Goal: Task Accomplishment & Management: Manage account settings

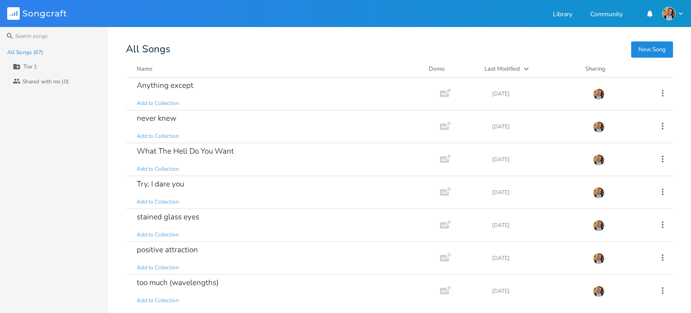
click at [40, 67] on input "Tier 1" at bounding box center [57, 67] width 70 height 12
type input "Fluffy"
click at [38, 98] on div "All Songs (67) Fluffy Collaborators Shared with me (0)" at bounding box center [54, 179] width 108 height 268
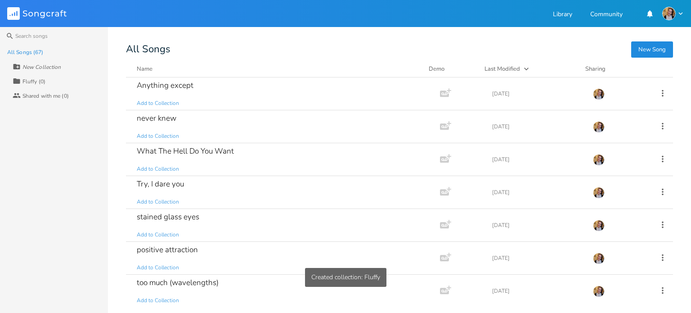
click at [22, 66] on div "New Collection" at bounding box center [41, 66] width 38 height 5
type input "Deep"
click at [53, 138] on div "All Songs (67) New Collection Collection Fluffy (0) Collaborators Shared with m…" at bounding box center [54, 179] width 108 height 268
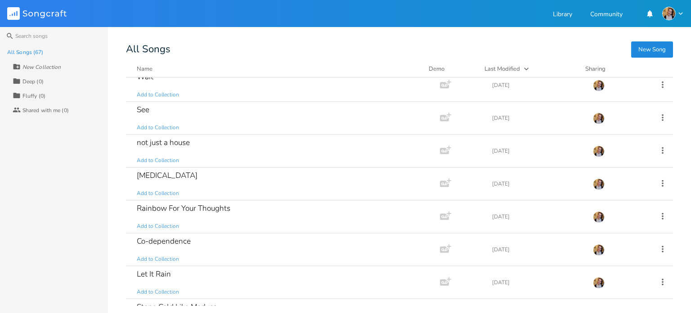
scroll to position [1966, 0]
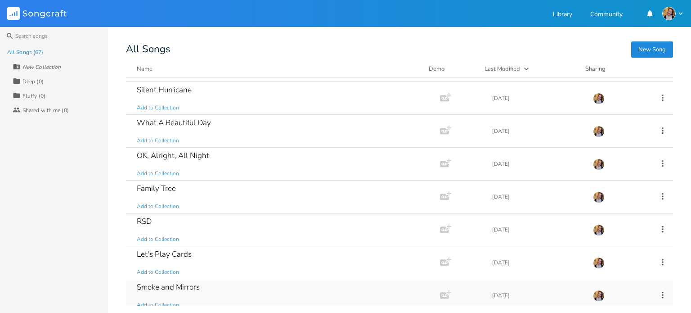
click at [185, 286] on div "Smoke and Mirrors Add to Collection" at bounding box center [281, 295] width 289 height 32
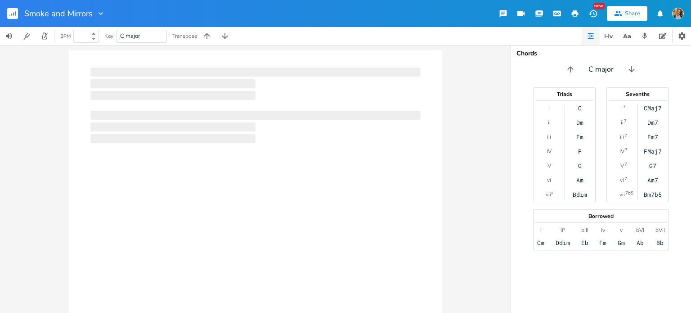
type input "100"
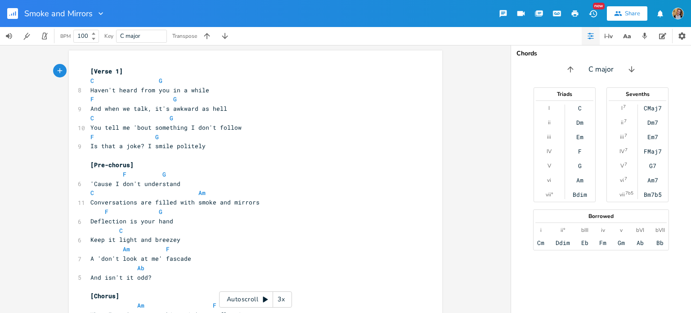
click at [15, 10] on rect "button" at bounding box center [12, 13] width 11 height 11
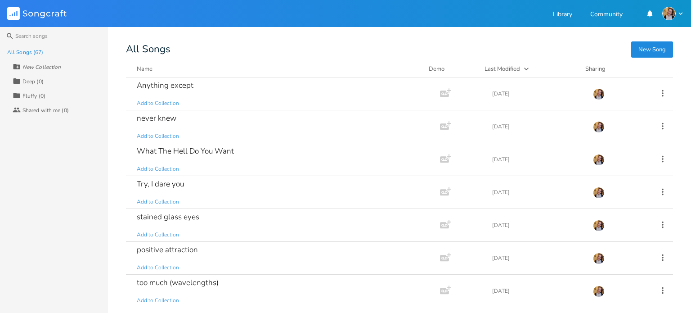
click at [34, 81] on div "Deep (0)" at bounding box center [32, 81] width 21 height 5
click at [44, 81] on div "Collection Deep (0)" at bounding box center [60, 81] width 95 height 14
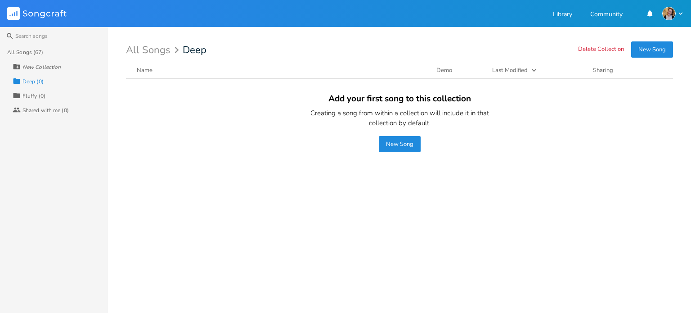
drag, startPoint x: 234, startPoint y: 31, endPoint x: 41, endPoint y: 90, distance: 202.1
click at [610, 48] on button "Delete Collection" at bounding box center [601, 50] width 46 height 8
click at [41, 90] on div "Collection Fluffy (0)" at bounding box center [60, 95] width 95 height 14
click at [608, 48] on button "Delete Collection" at bounding box center [601, 50] width 46 height 8
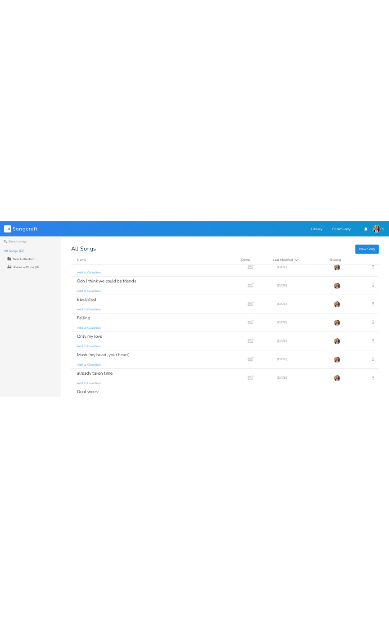
scroll to position [1966, 0]
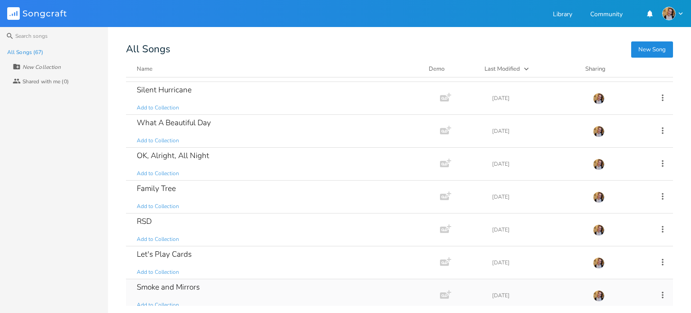
click at [151, 301] on span "Add to Collection" at bounding box center [158, 305] width 42 height 8
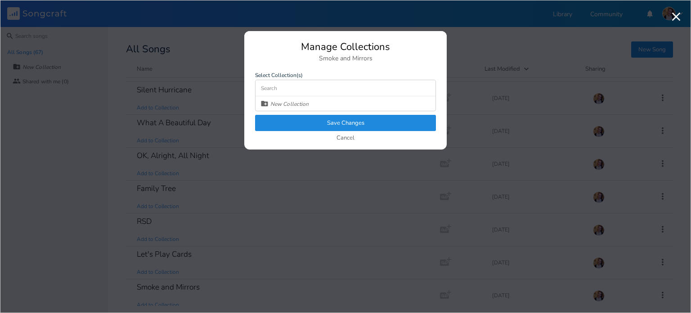
click at [322, 86] on input at bounding box center [346, 88] width 180 height 16
type input "Relationships are hard"
click at [313, 124] on button "Save Changes" at bounding box center [345, 123] width 181 height 16
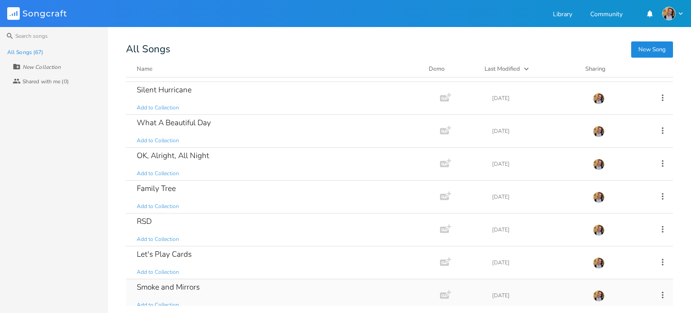
click at [228, 296] on div "Smoke and Mirrors Add to Collection" at bounding box center [281, 295] width 289 height 32
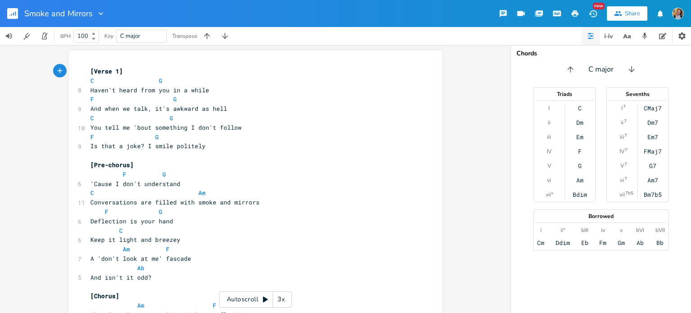
click at [100, 16] on icon "button" at bounding box center [100, 13] width 9 height 9
click at [118, 40] on span "Collection Collections" at bounding box center [114, 41] width 36 height 6
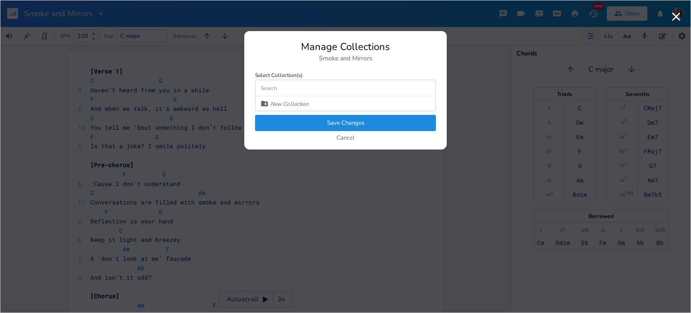
click at [283, 86] on input at bounding box center [346, 88] width 180 height 16
type input "r"
click at [299, 101] on div "New Collection" at bounding box center [289, 103] width 38 height 5
type input "relationships (are hard)"
click at [340, 117] on div "Manage Collections Smoke and Mirrors Select Collection(s) relationships (are ha…" at bounding box center [345, 96] width 202 height 108
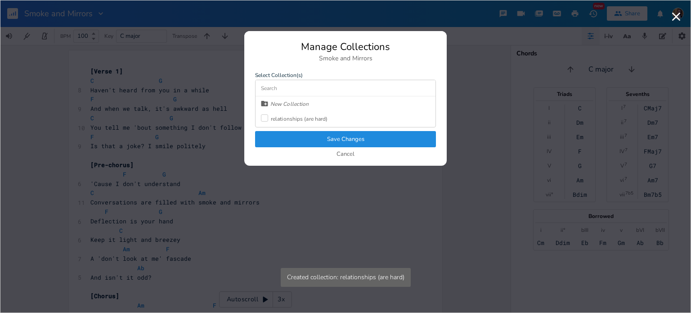
click at [306, 114] on div "relationships (are hard)" at bounding box center [294, 119] width 67 height 16
click at [344, 135] on button "Save Changes" at bounding box center [345, 139] width 181 height 16
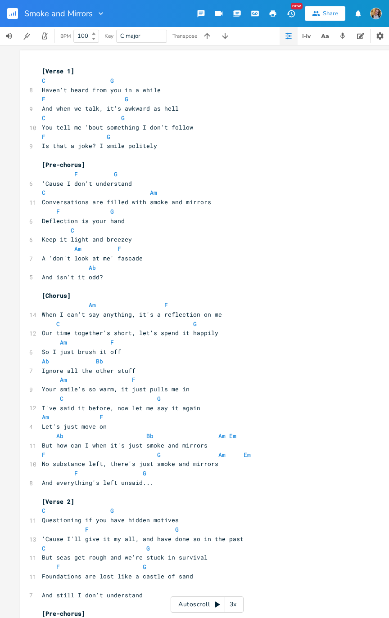
click at [106, 65] on div "xxxxxxxxxx [Verse 1] C G 8 Haven't heard from you in a while F G 9 And when we …" at bounding box center [202, 511] width 325 height 892
click at [302, 192] on pre "C Am" at bounding box center [202, 192] width 325 height 9
click at [49, 206] on pre "Conversations are filled with smoke and mirrors" at bounding box center [202, 201] width 325 height 9
click at [166, 77] on pre "C G" at bounding box center [202, 80] width 325 height 9
click at [205, 312] on div "Autoscroll 3x" at bounding box center [206, 604] width 73 height 16
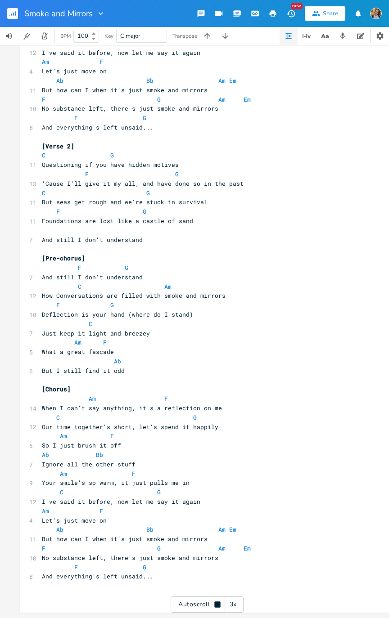
scroll to position [360, 0]
click at [11, 10] on rect "button" at bounding box center [12, 13] width 11 height 11
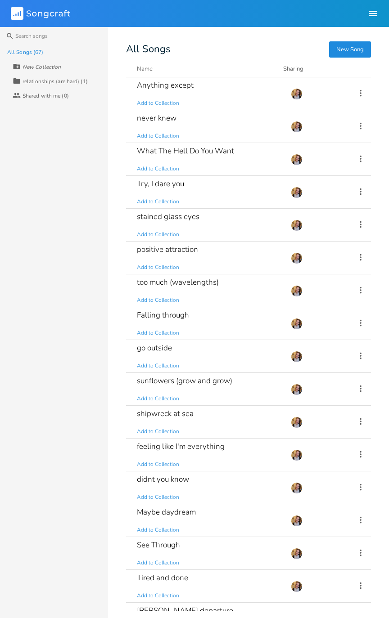
click at [76, 84] on div "relationships (are hard) (1)" at bounding box center [54, 81] width 65 height 5
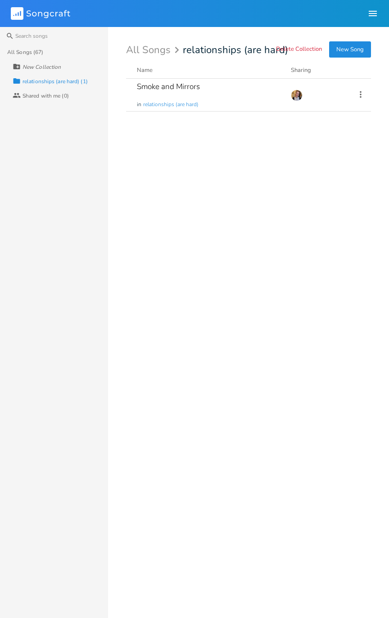
click at [265, 100] on div "Smoke and Mirrors in relationships (are hard)" at bounding box center [208, 95] width 143 height 32
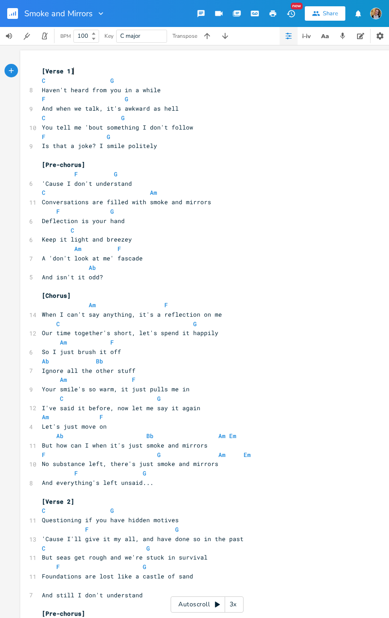
click at [11, 14] on icon "button" at bounding box center [11, 14] width 1 height 2
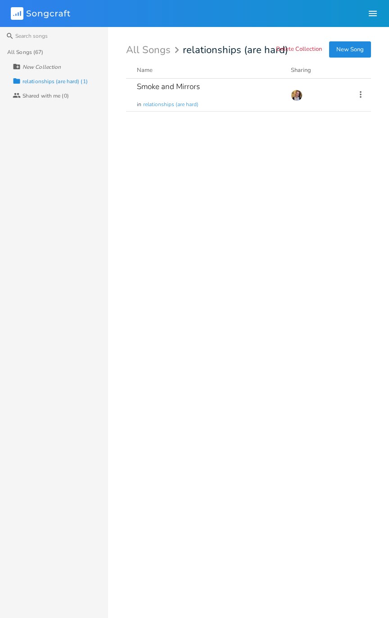
click at [355, 93] on icon at bounding box center [360, 95] width 10 height 10
click at [325, 167] on span "Demo Manage Demo" at bounding box center [313, 169] width 44 height 6
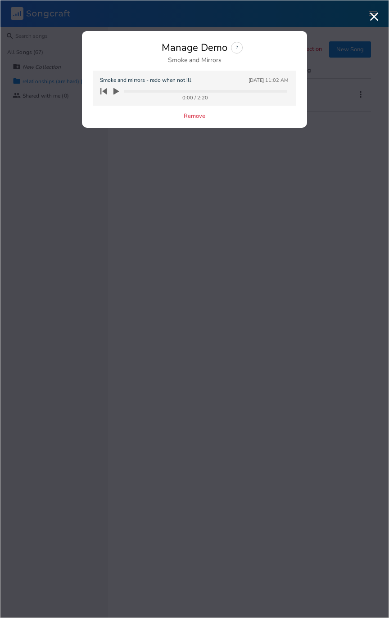
click at [120, 94] on button "button" at bounding box center [116, 91] width 13 height 14
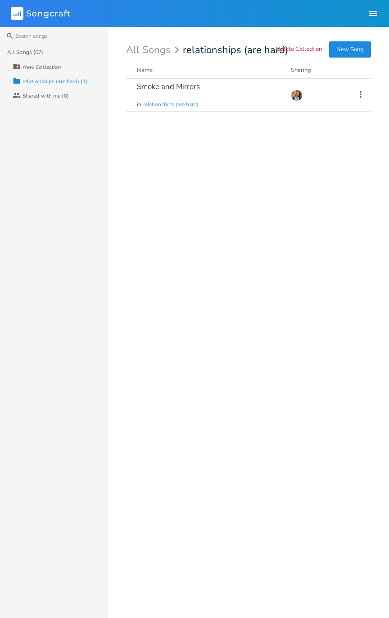
click at [360, 93] on icon at bounding box center [360, 95] width 10 height 10
click at [313, 175] on li "Demo Manage Demo" at bounding box center [324, 169] width 72 height 15
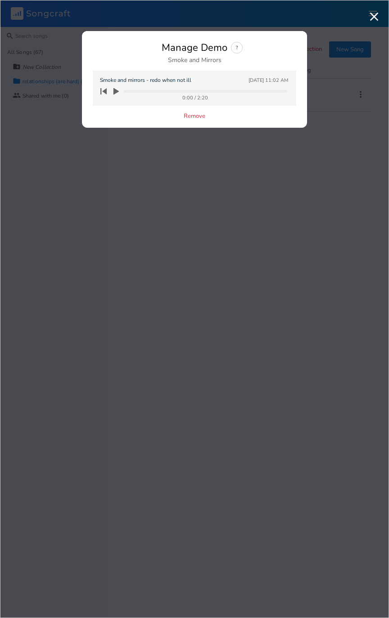
click at [124, 92] on progress at bounding box center [205, 91] width 163 height 3
click at [117, 88] on icon "button" at bounding box center [116, 91] width 8 height 8
click at [374, 16] on icon "button" at bounding box center [374, 17] width 9 height 9
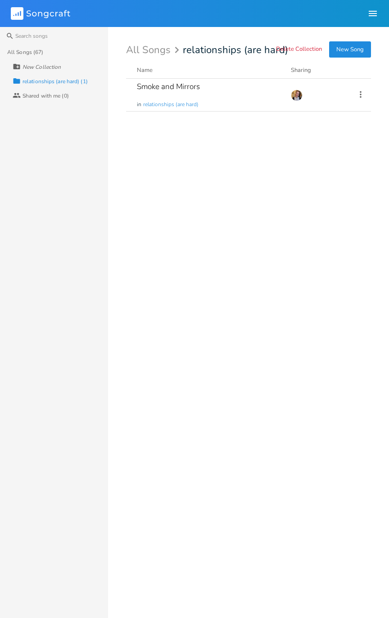
click at [31, 54] on div "All Songs (67)" at bounding box center [25, 51] width 36 height 5
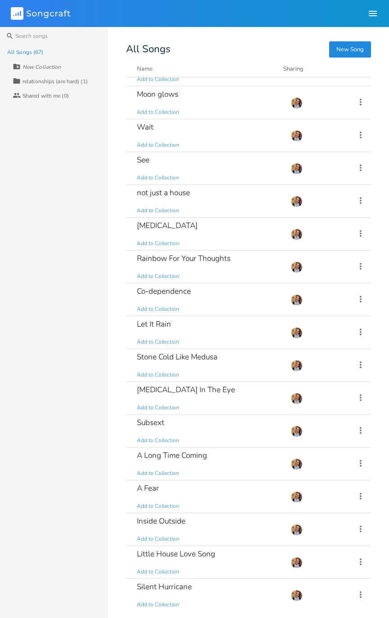
scroll to position [1661, 0]
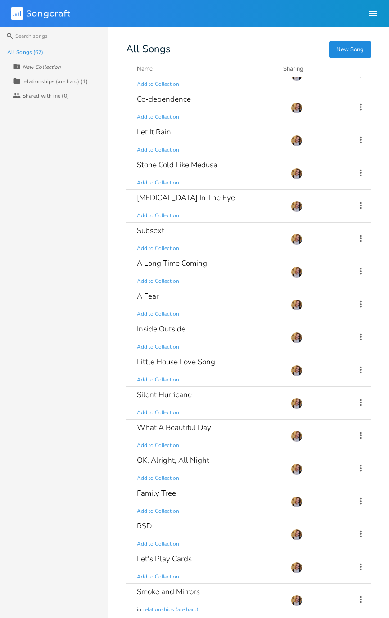
click at [225, 312] on div "Let's Play Cards Add to Collection" at bounding box center [208, 567] width 143 height 32
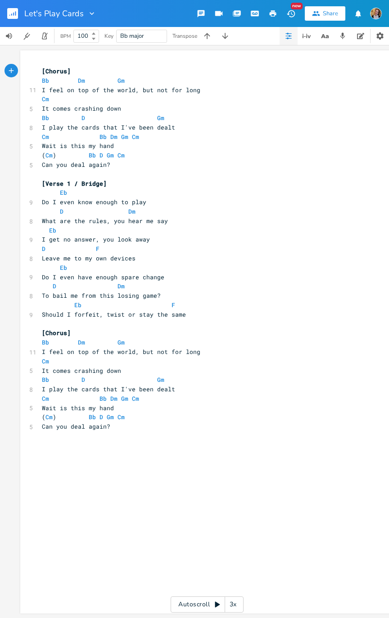
click at [13, 20] on button "button" at bounding box center [16, 14] width 18 height 22
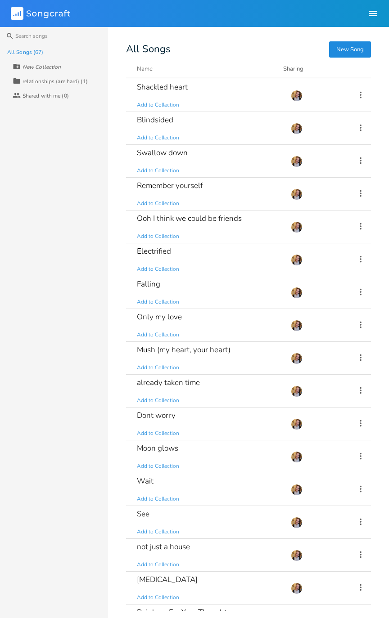
scroll to position [1661, 0]
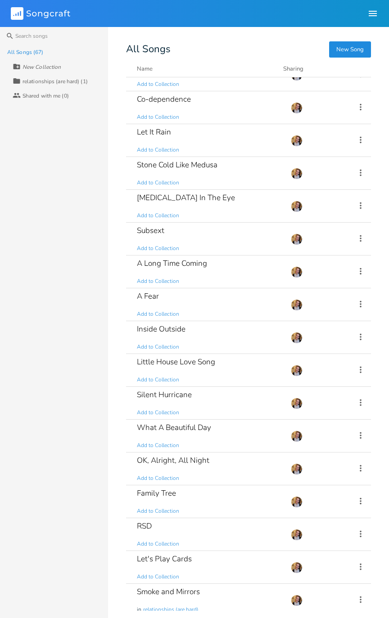
click at [186, 312] on div "RSD Add to Collection" at bounding box center [208, 534] width 143 height 32
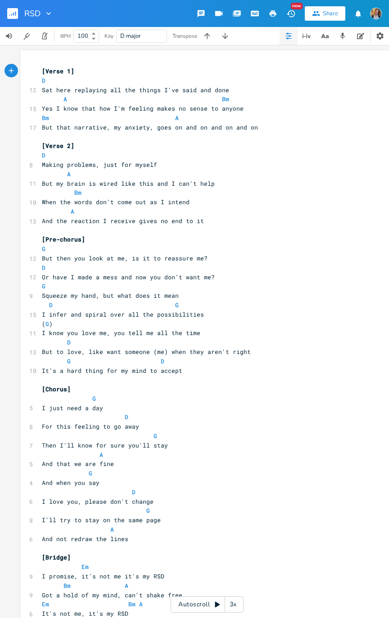
click at [203, 312] on div "Autoscroll 3x" at bounding box center [206, 604] width 73 height 16
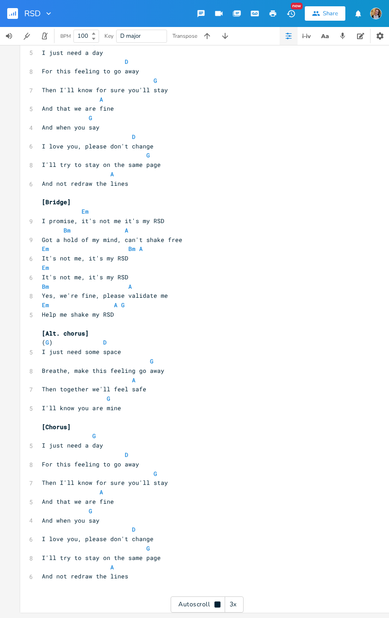
scroll to position [360, 0]
click at [2, 22] on div "RSD" at bounding box center [26, 13] width 53 height 27
click at [20, 17] on button "button" at bounding box center [16, 14] width 18 height 22
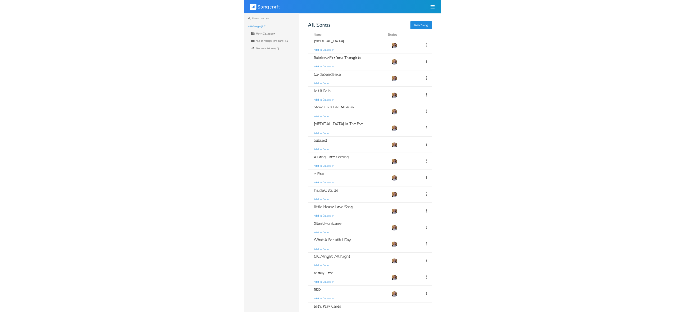
scroll to position [1661, 0]
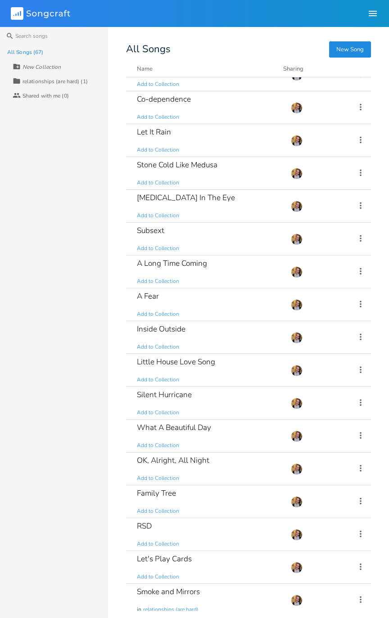
click at [359, 312] on icon at bounding box center [360, 533] width 2 height 7
click at [320, 312] on span "Demo Manage Demo" at bounding box center [308, 503] width 44 height 6
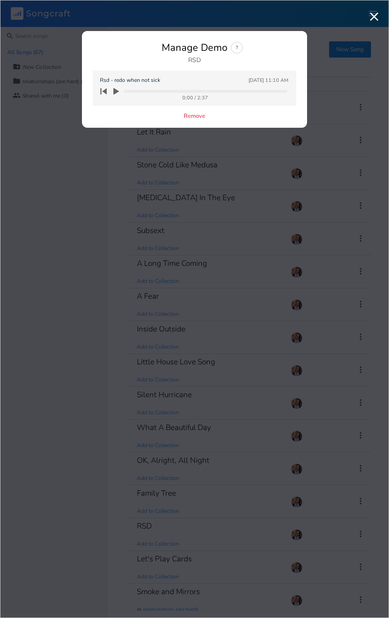
click at [120, 88] on icon "button" at bounding box center [116, 91] width 8 height 8
click at [378, 19] on icon "button" at bounding box center [374, 16] width 14 height 14
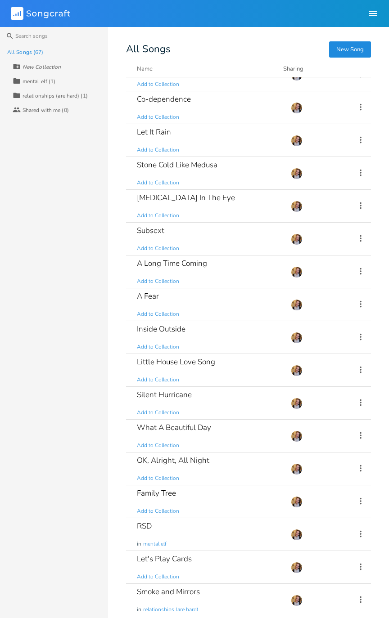
click at [194, 312] on div "Family Tree Add to Collection" at bounding box center [208, 501] width 143 height 32
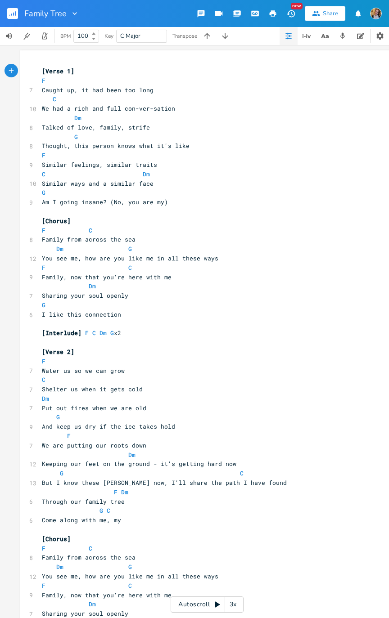
click at [382, 312] on div "xxxxxxxxxx [Verse 1] F 7 Caught up, it had been too long C 10 We had a rich and…" at bounding box center [213, 441] width 347 height 752
click at [203, 312] on div "Autoscroll 3x" at bounding box center [206, 604] width 73 height 16
click at [202, 312] on div "Autoscroll 3x" at bounding box center [206, 604] width 73 height 16
click at [207, 312] on div "Autoscroll 3x" at bounding box center [206, 604] width 73 height 16
click at [186, 312] on pre "Family, now that you're here with me" at bounding box center [202, 595] width 325 height 9
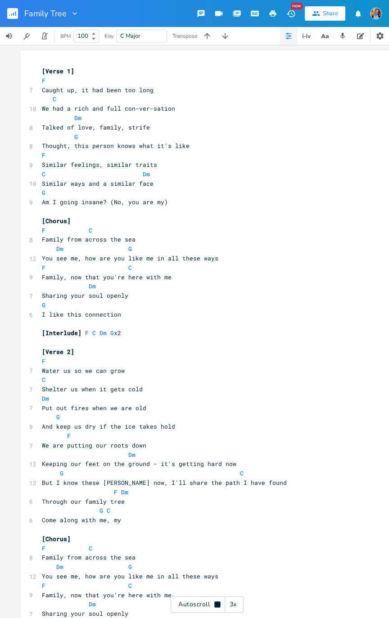
click at [200, 312] on div "Autoscroll 3x" at bounding box center [206, 604] width 73 height 16
click at [211, 312] on div "Autoscroll 3x" at bounding box center [206, 604] width 73 height 16
click at [210, 312] on div "Autoscroll 3x" at bounding box center [206, 604] width 73 height 16
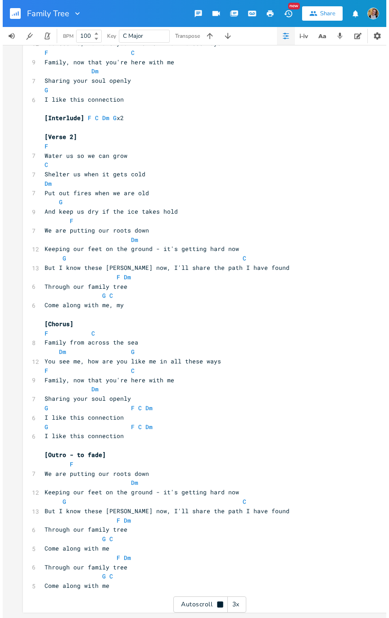
scroll to position [220, 0]
click at [12, 5] on button "button" at bounding box center [16, 14] width 18 height 22
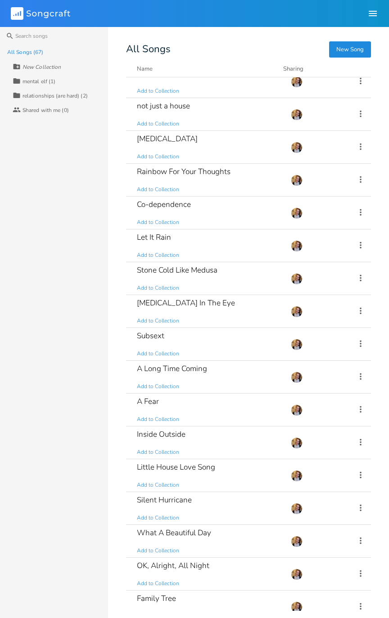
scroll to position [1661, 0]
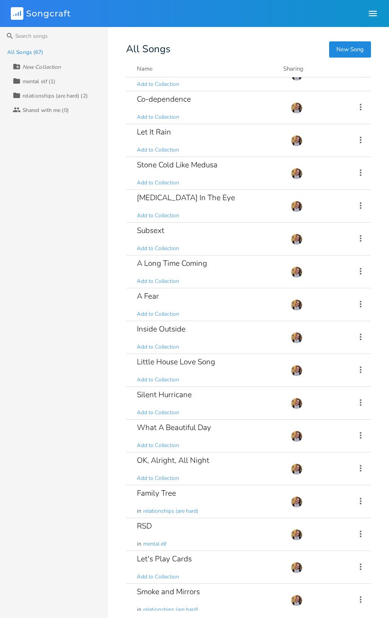
click at [237, 399] on div "Silent Hurricane Add to Collection" at bounding box center [208, 403] width 143 height 32
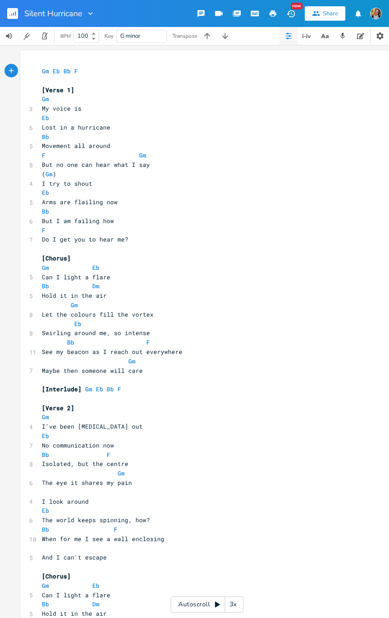
click at [225, 601] on div "3x" at bounding box center [233, 604] width 16 height 16
click at [229, 597] on div "4x" at bounding box center [233, 604] width 16 height 16
click at [234, 605] on div "5x" at bounding box center [233, 604] width 16 height 16
click at [240, 605] on div "1x" at bounding box center [233, 604] width 16 height 16
click at [233, 606] on div "2x" at bounding box center [233, 604] width 16 height 16
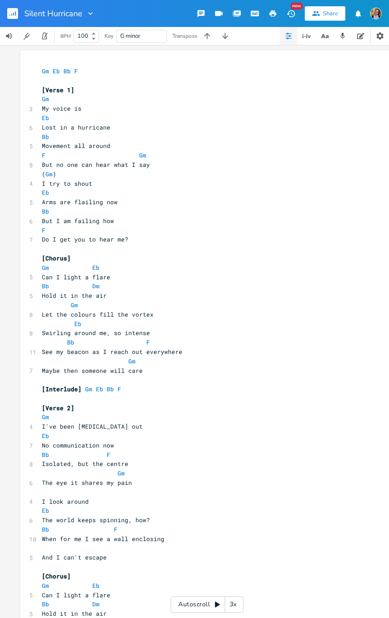
click at [189, 605] on div "Autoscroll 3x" at bounding box center [206, 604] width 73 height 16
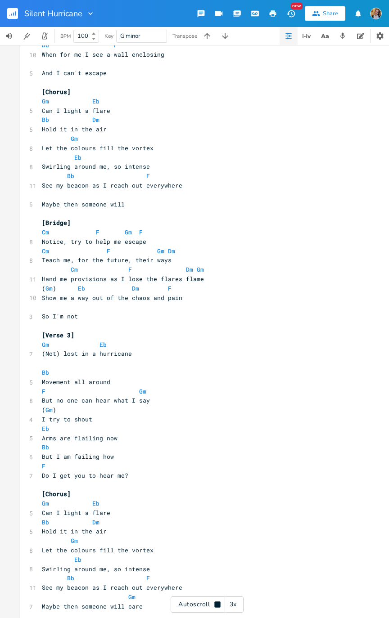
click at [9, 15] on icon "button" at bounding box center [9, 15] width 1 height 1
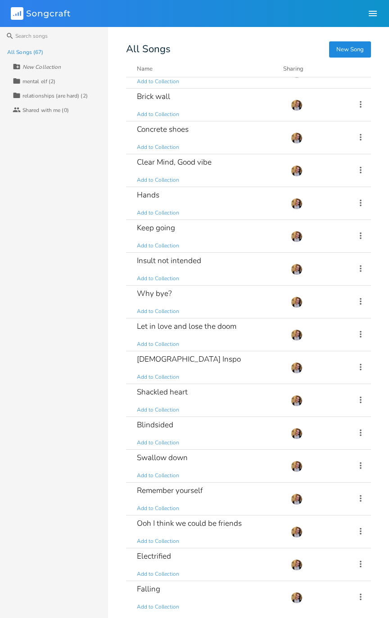
scroll to position [812, 0]
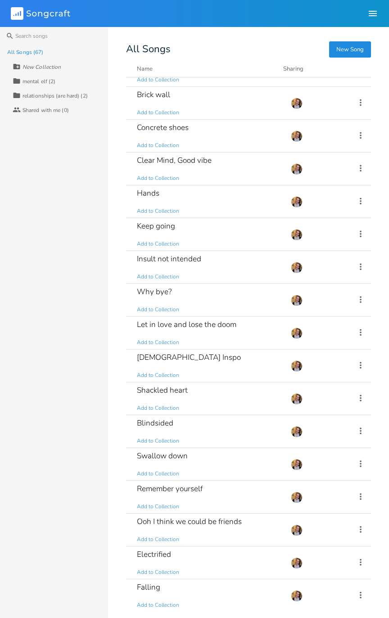
click at [257, 422] on div "Blindsided Add to Collection" at bounding box center [208, 431] width 143 height 32
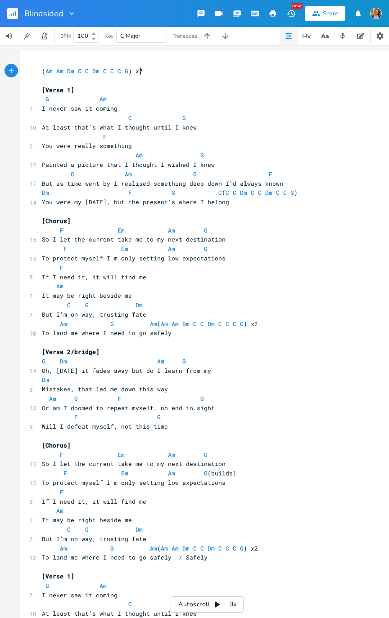
click at [209, 604] on div "Autoscroll 3x" at bounding box center [206, 604] width 73 height 16
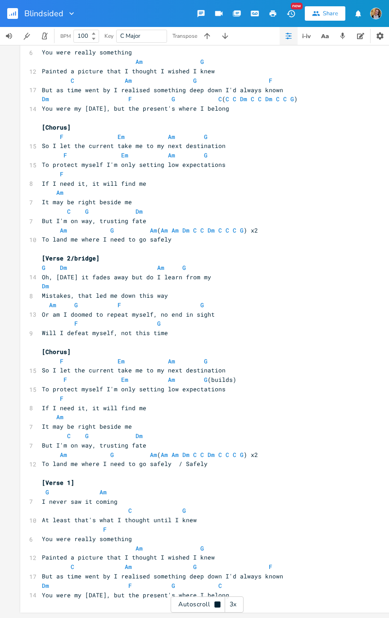
scroll to position [99, 0]
click at [15, 10] on rect "button" at bounding box center [12, 13] width 11 height 11
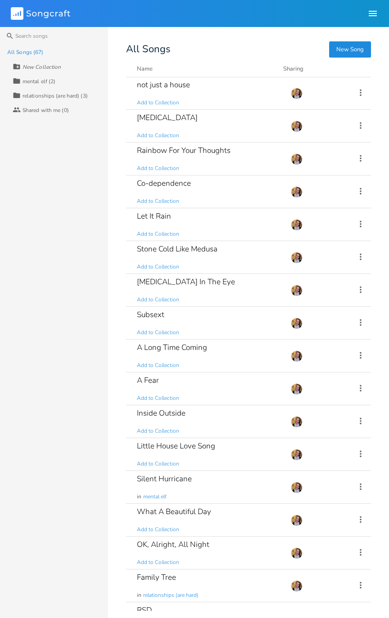
scroll to position [1569, 0]
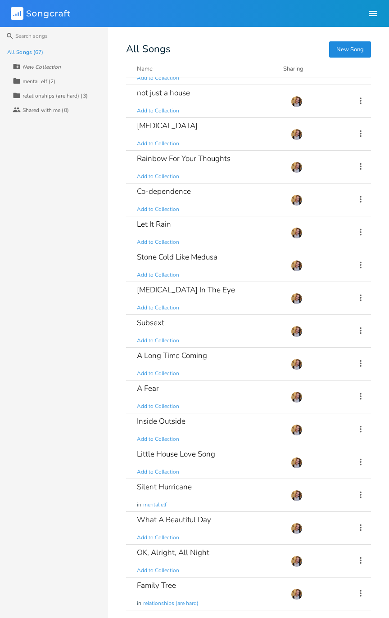
click at [250, 232] on div "Let It Rain Add to Collection" at bounding box center [208, 232] width 143 height 32
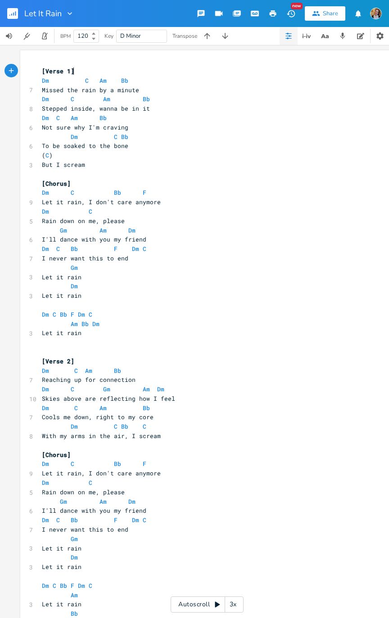
click at [200, 609] on div "Autoscroll 3x" at bounding box center [206, 604] width 73 height 16
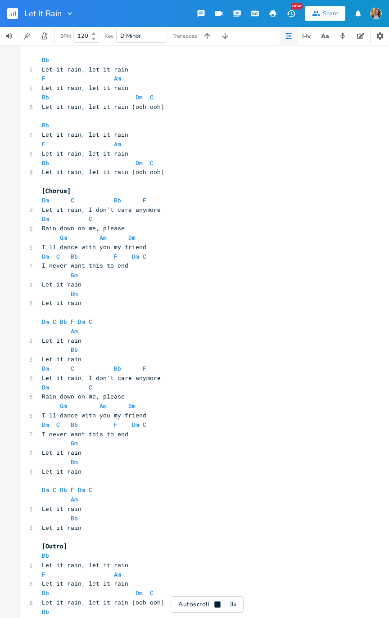
scroll to position [781, 0]
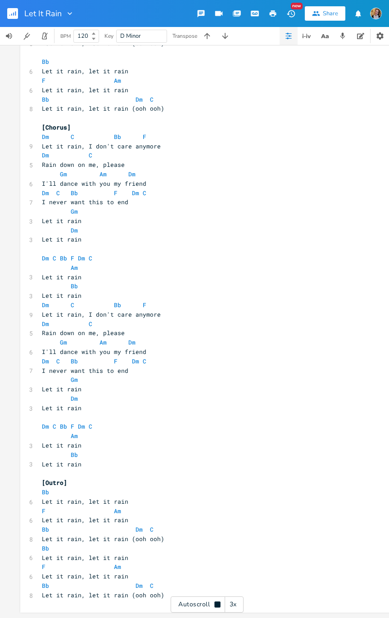
click at [8, 7] on button "button" at bounding box center [16, 14] width 18 height 22
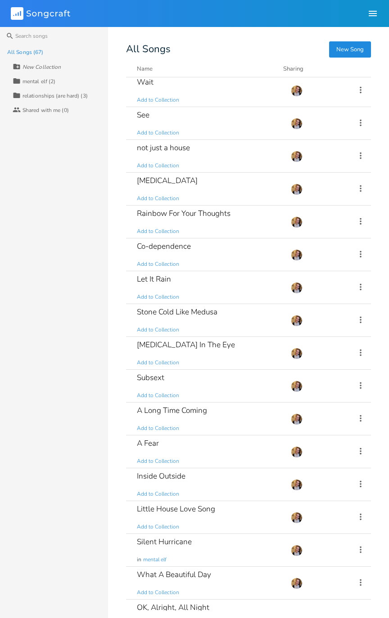
scroll to position [1661, 0]
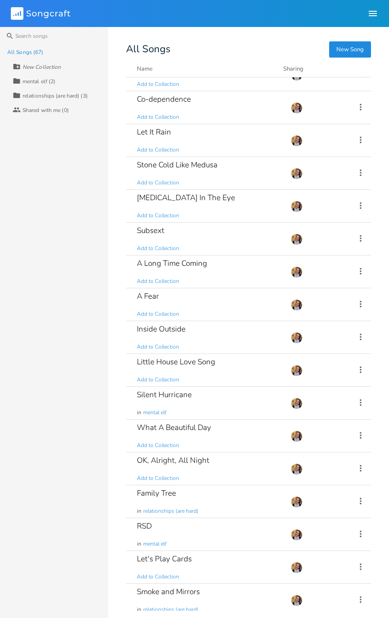
click at [232, 365] on div "Little House Love Song Add to Collection" at bounding box center [208, 370] width 143 height 32
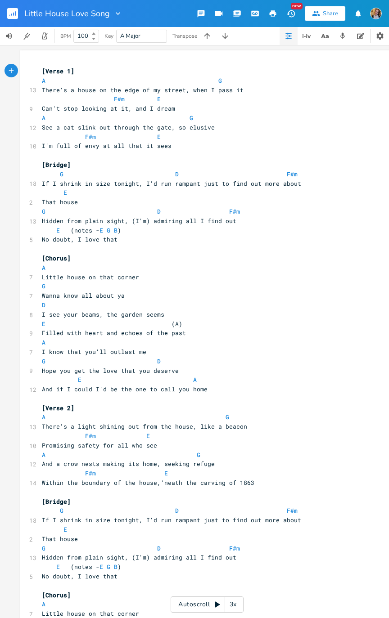
click at [208, 598] on div "Autoscroll 3x" at bounding box center [206, 604] width 73 height 16
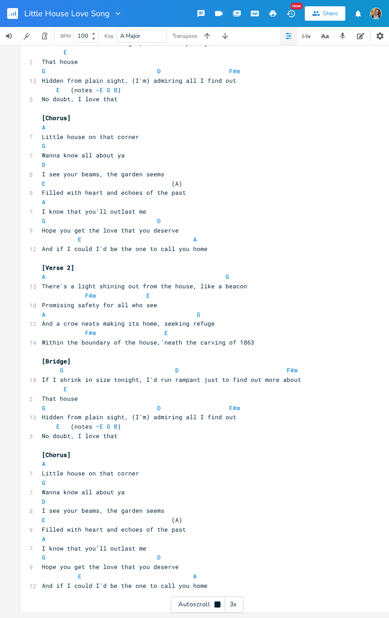
scroll to position [146, 0]
click at [63, 357] on span "[Bridge]" at bounding box center [56, 361] width 29 height 8
type textarea "Pc"
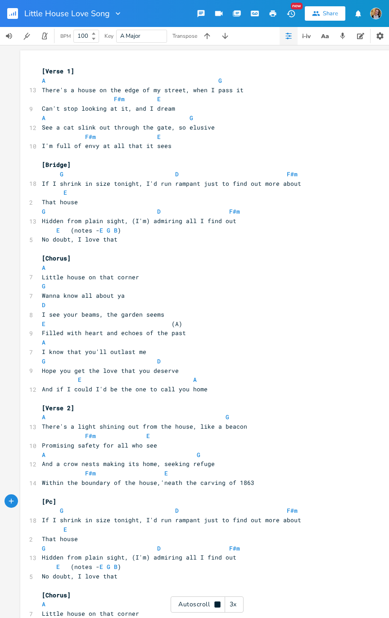
scroll to position [0, 0]
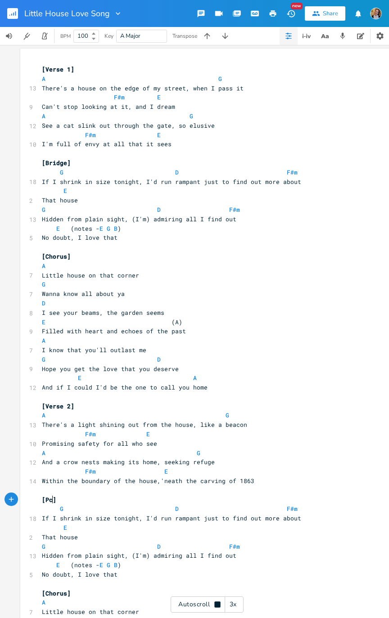
click at [60, 172] on span "G" at bounding box center [62, 172] width 4 height 8
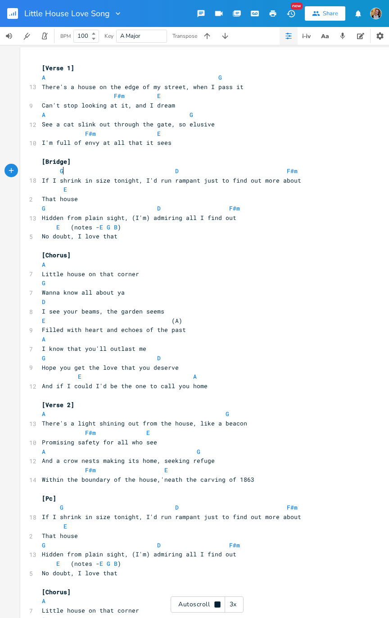
click at [66, 157] on span "[Bridge]" at bounding box center [56, 161] width 29 height 8
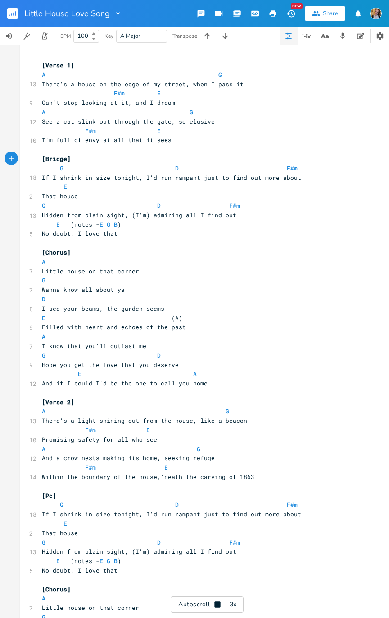
click at [65, 156] on span "[Bridge]" at bounding box center [56, 159] width 29 height 8
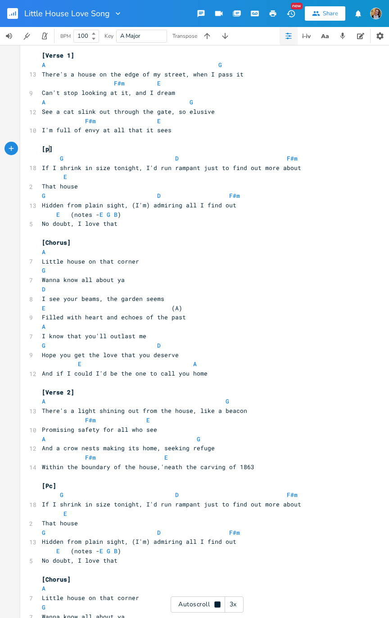
scroll to position [0, 5]
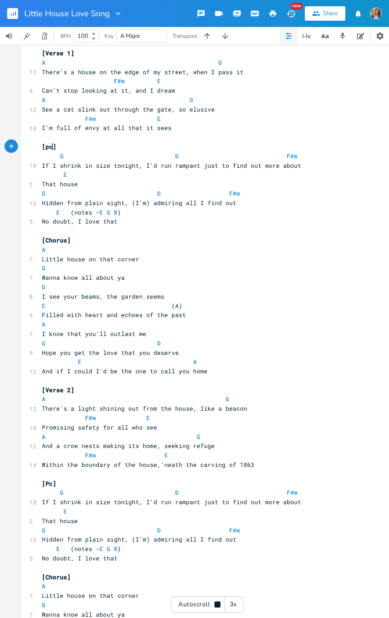
type textarea "pc"
click at [11, 14] on icon "button" at bounding box center [11, 14] width 1 height 2
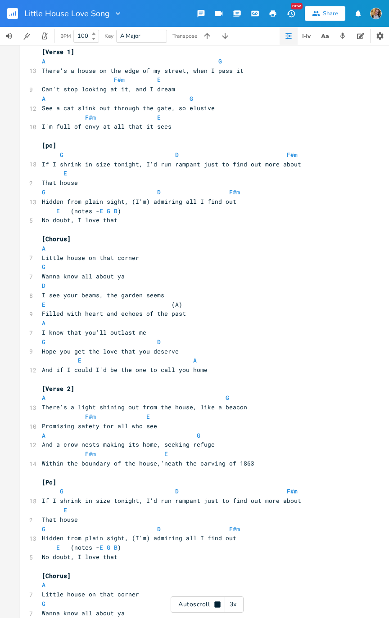
scroll to position [20, 0]
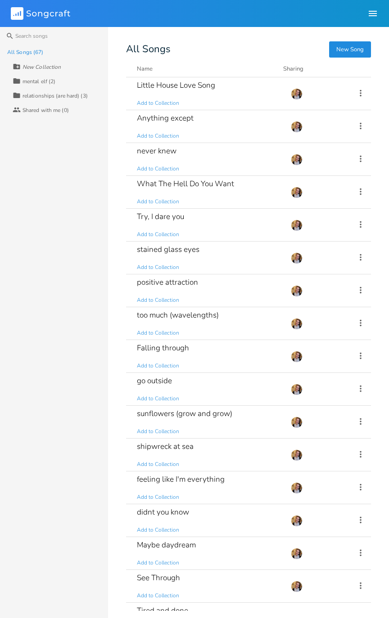
click at [220, 224] on div "Try, I dare you Add to Collection" at bounding box center [208, 225] width 143 height 32
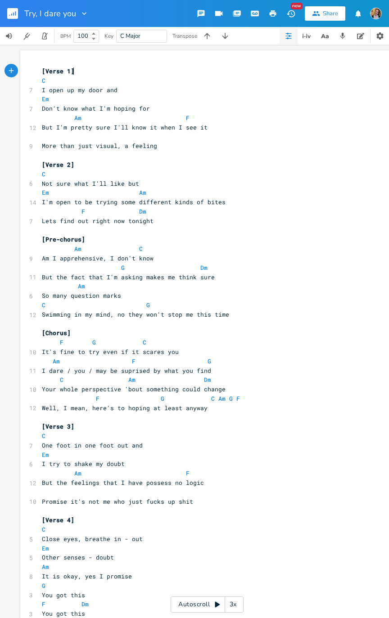
click at [372, 460] on div "xxxxxxxxxx [Verse 1] C 7 I open up my door and Em 7 Don't know what I'm hoping …" at bounding box center [213, 483] width 347 height 836
click at [171, 604] on div "Autoscroll 3x" at bounding box center [206, 604] width 73 height 16
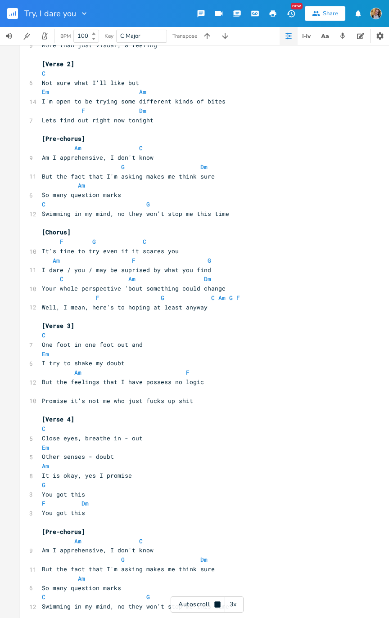
click at [8, 6] on button "button" at bounding box center [16, 14] width 18 height 22
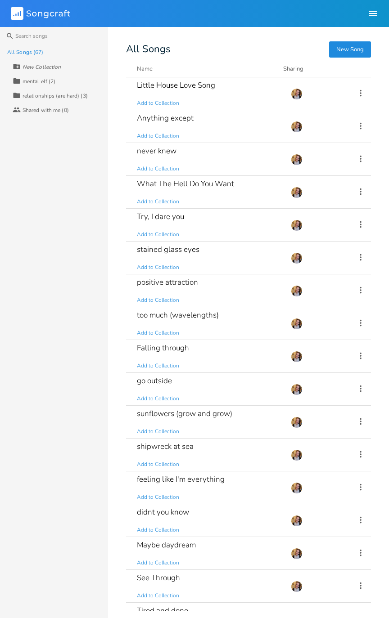
click at [256, 322] on div "too much (wavelengths) Add to Collection" at bounding box center [208, 323] width 143 height 32
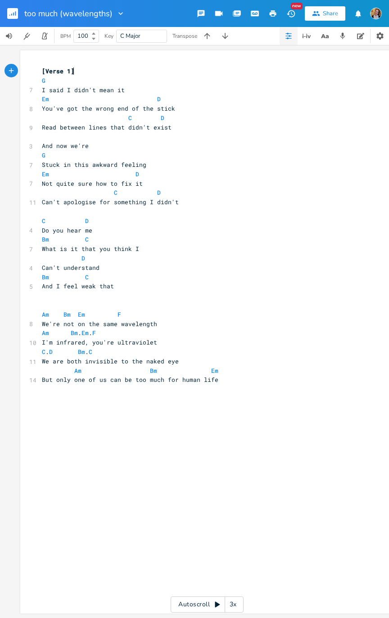
click at [9, 20] on button "button" at bounding box center [16, 14] width 18 height 22
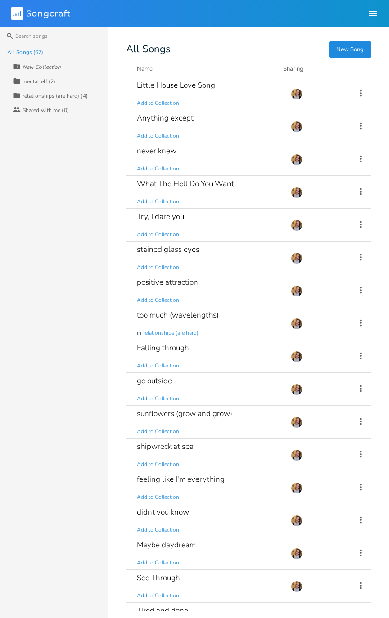
click at [198, 279] on div "positive attraction Add to Collection" at bounding box center [208, 290] width 143 height 32
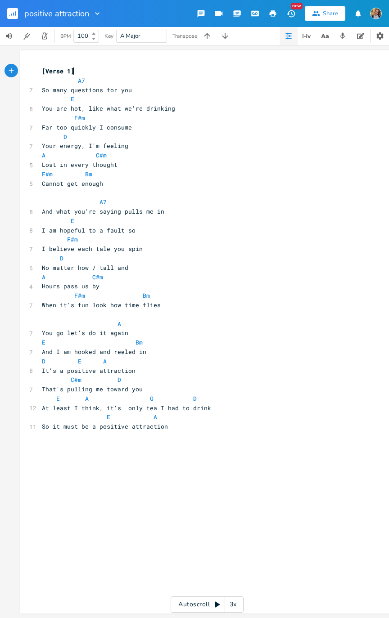
click at [11, 14] on icon "button" at bounding box center [11, 14] width 1 height 2
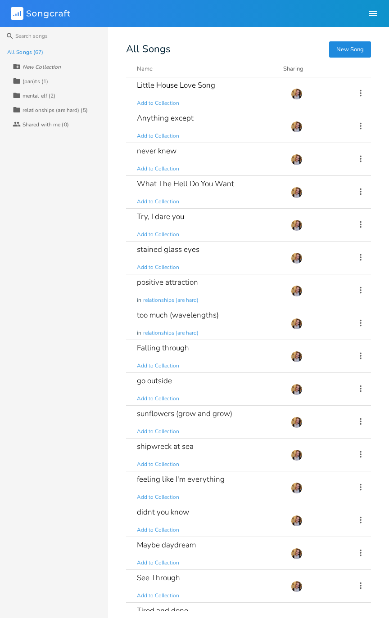
click at [50, 88] on div "Collection mental elf (2)" at bounding box center [60, 95] width 95 height 14
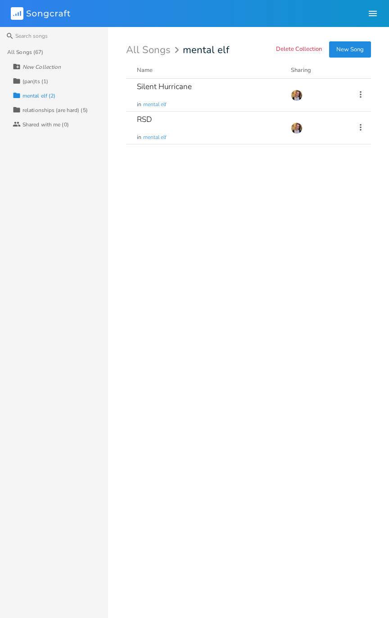
click at [63, 81] on div "Collection (pan)ts (1)" at bounding box center [60, 81] width 95 height 14
click at [193, 100] on div "[DEMOGRAPHIC_DATA] Inspo in (pan)ts" at bounding box center [208, 95] width 143 height 32
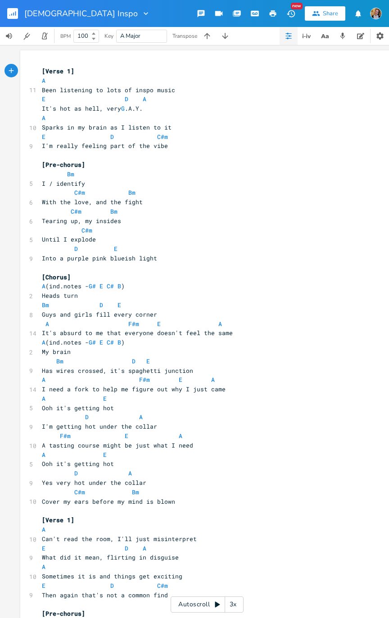
click at [217, 33] on button "button" at bounding box center [225, 36] width 18 height 18
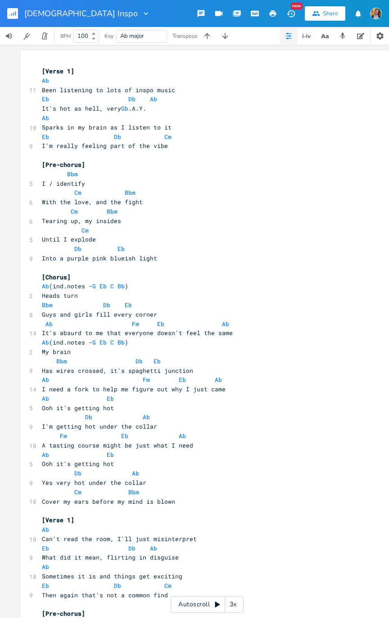
click at [203, 34] on icon "button" at bounding box center [206, 35] width 9 height 9
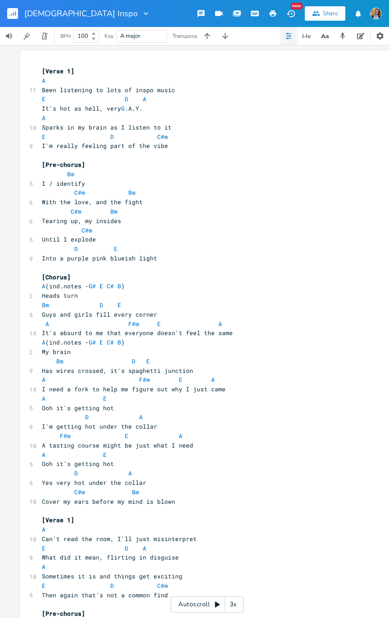
click at [204, 36] on icon "button" at bounding box center [206, 35] width 9 height 9
click at [204, 40] on icon "button" at bounding box center [206, 35] width 9 height 9
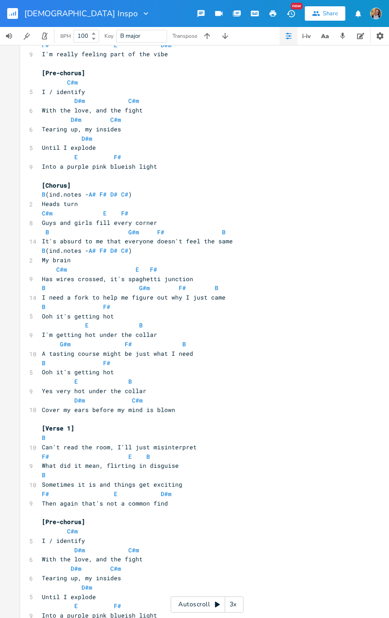
scroll to position [90, 0]
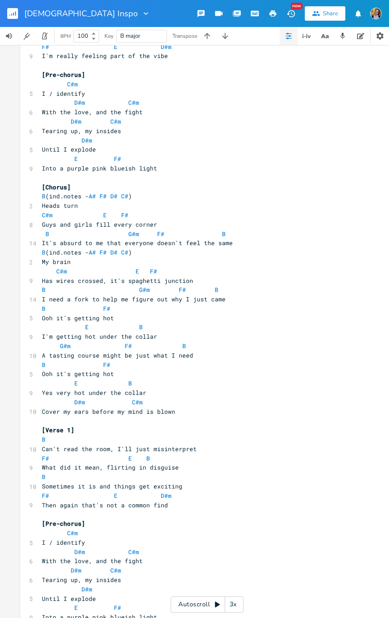
click at [9, 15] on icon "button" at bounding box center [9, 15] width 1 height 1
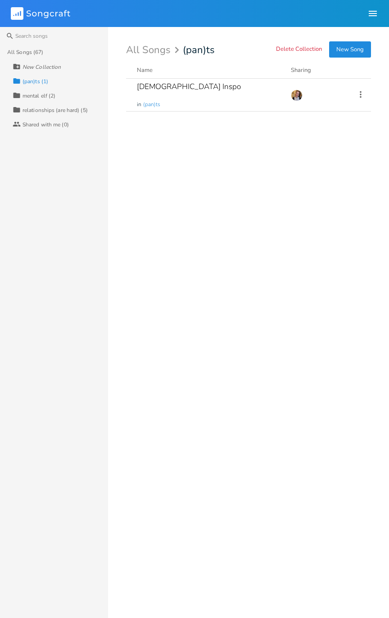
click at [35, 72] on div "New Collection" at bounding box center [60, 66] width 95 height 14
click at [47, 126] on div "Shared with me (0)" at bounding box center [45, 124] width 46 height 5
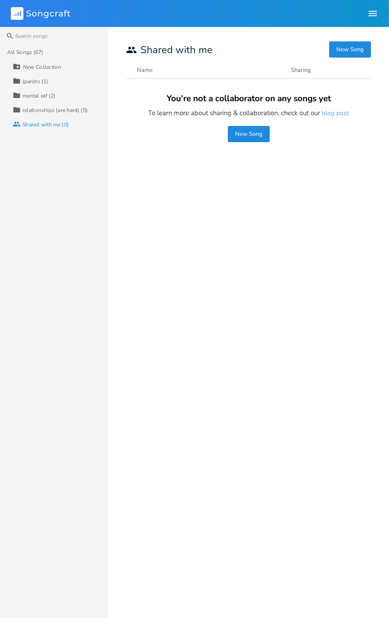
click at [36, 52] on div "All Songs (67)" at bounding box center [25, 51] width 36 height 5
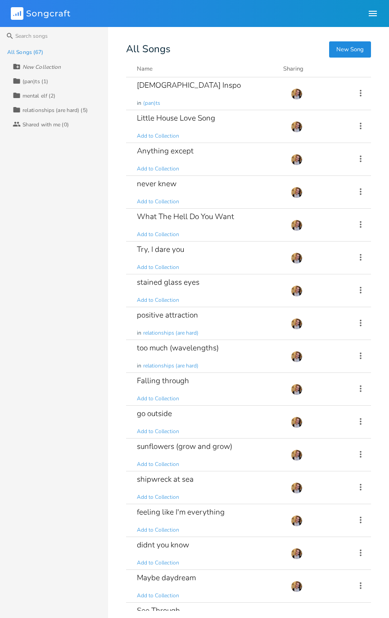
click at [242, 185] on div "never knew Add to Collection" at bounding box center [208, 192] width 143 height 32
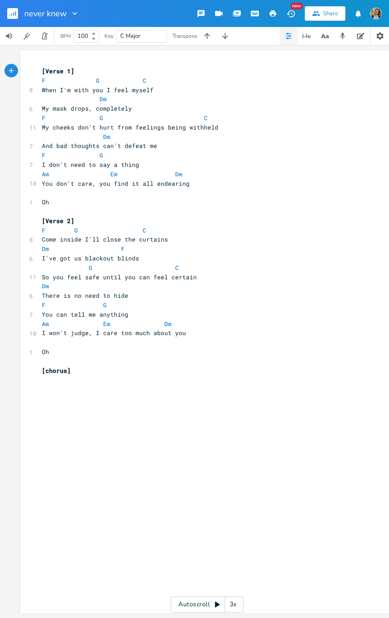
click at [9, 15] on icon "button" at bounding box center [9, 15] width 1 height 1
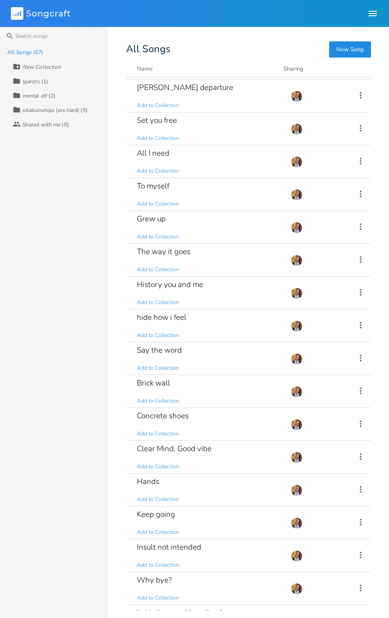
scroll to position [655, 0]
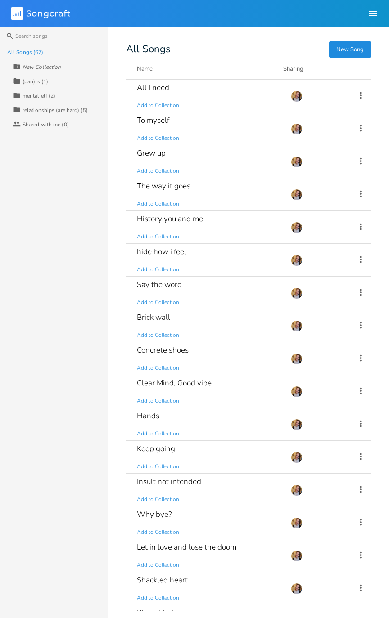
click at [258, 256] on div "hide how i feel Add to Collection" at bounding box center [208, 260] width 143 height 32
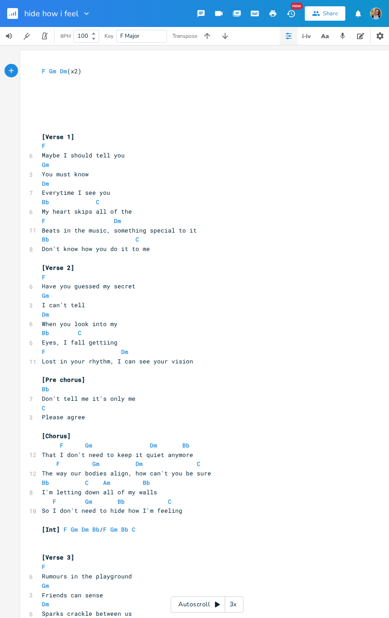
click at [197, 607] on div "Autoscroll 3x" at bounding box center [206, 604] width 73 height 16
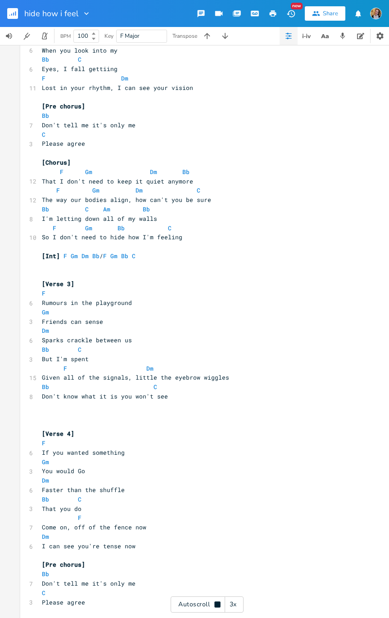
scroll to position [274, 0]
